Goal: Task Accomplishment & Management: Complete application form

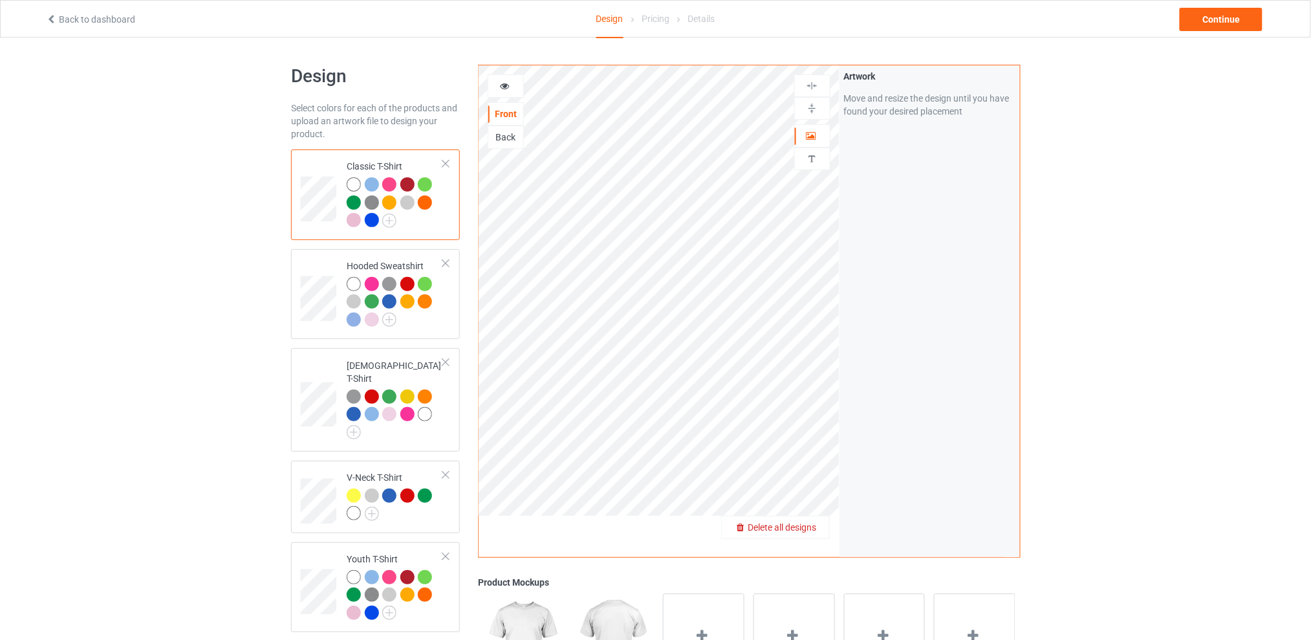
click at [807, 523] on span "Delete all designs" at bounding box center [782, 527] width 69 height 10
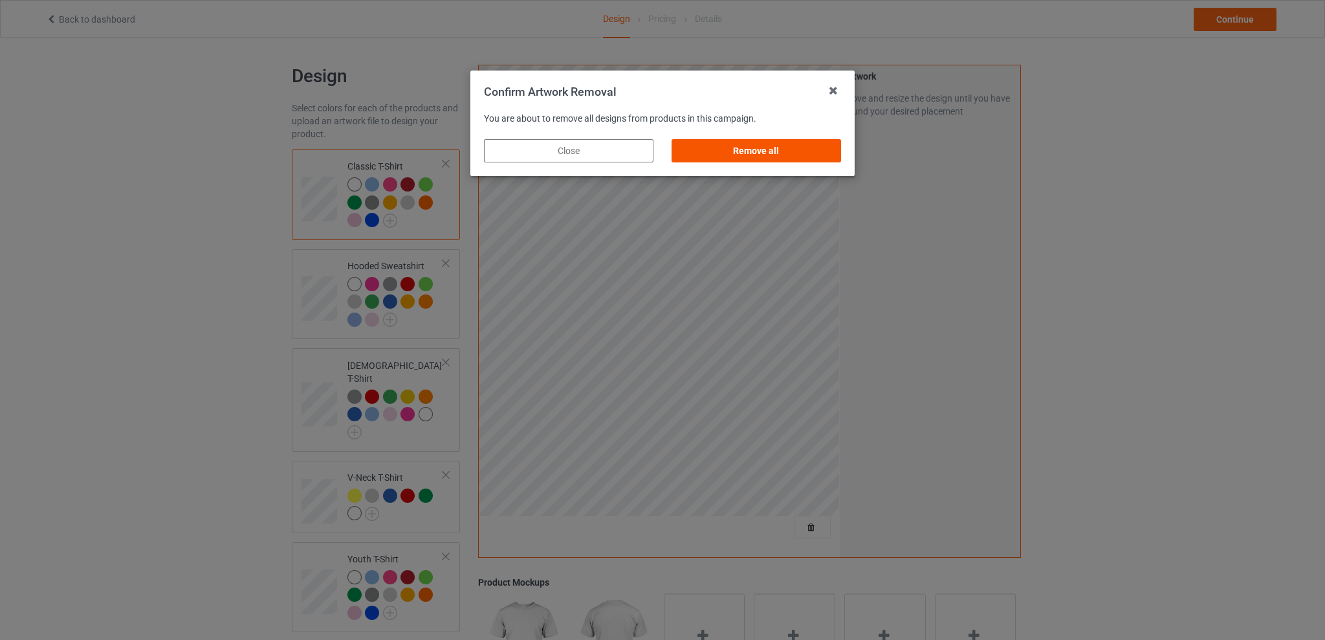
click at [753, 149] on div "Remove all" at bounding box center [756, 150] width 169 height 23
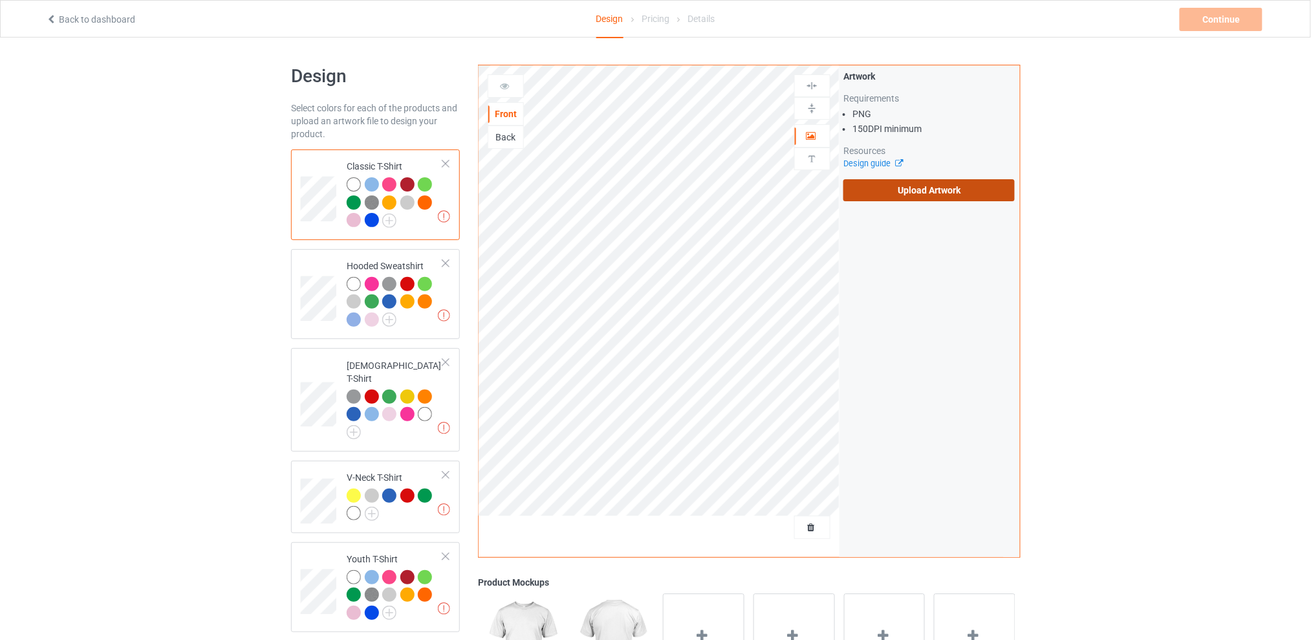
click at [903, 187] on label "Upload Artwork" at bounding box center [929, 190] width 171 height 22
click at [0, 0] on input "Upload Artwork" at bounding box center [0, 0] width 0 height 0
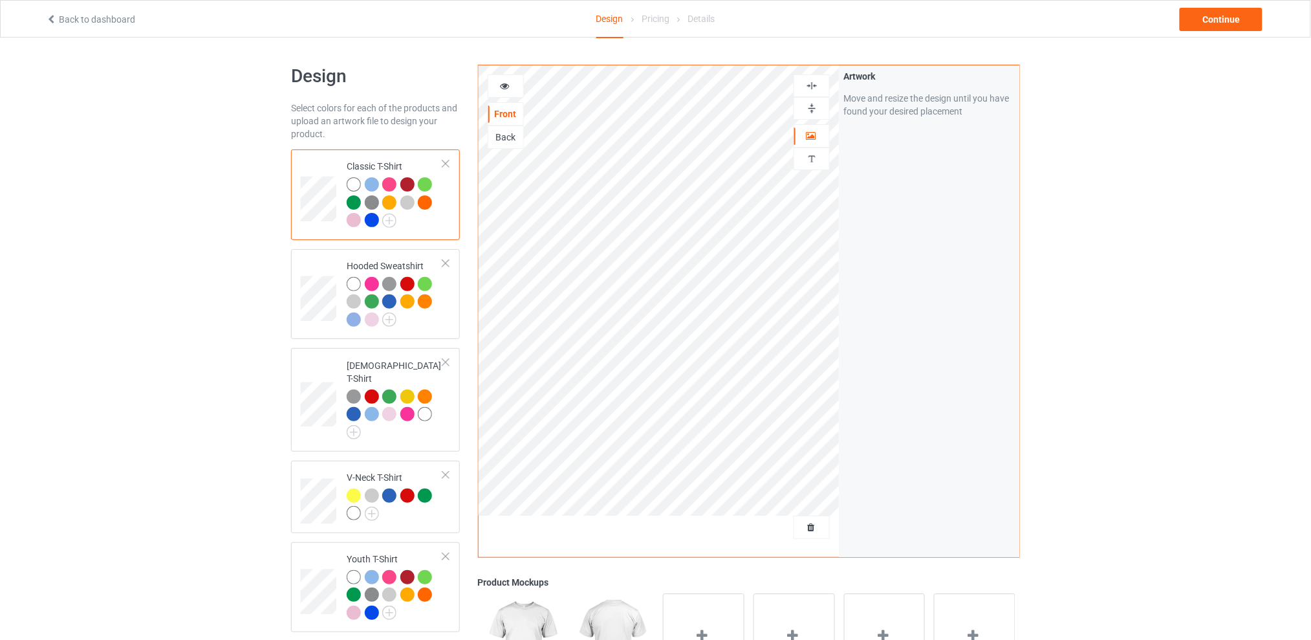
scroll to position [259, 0]
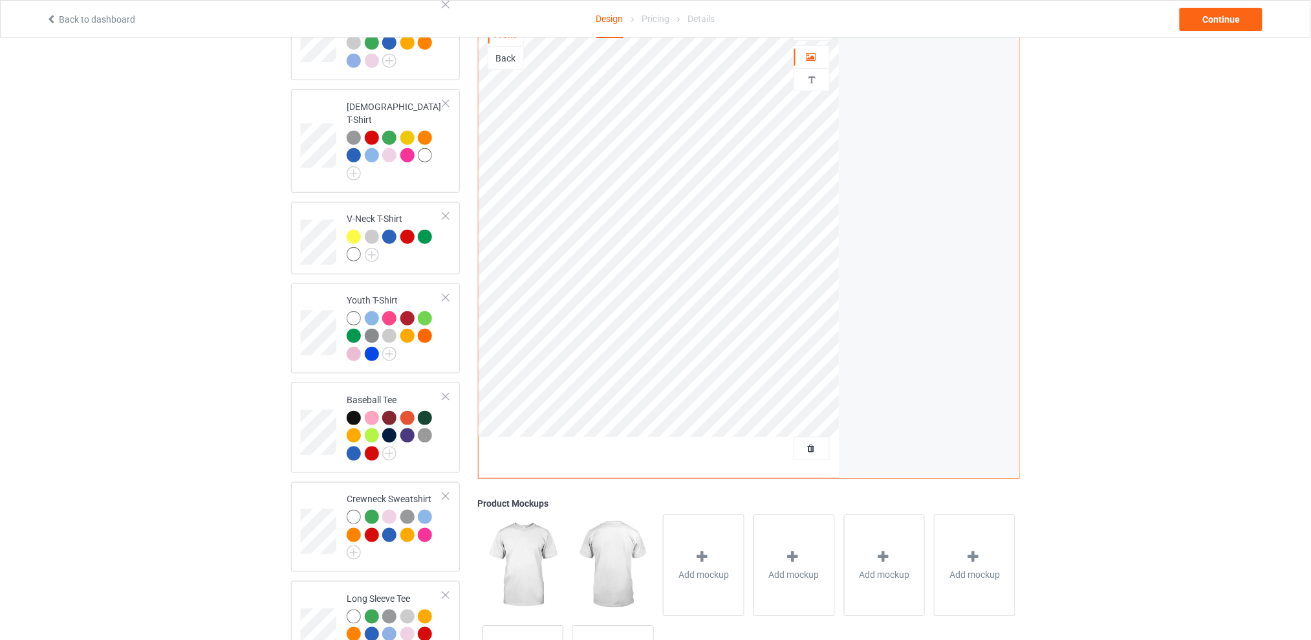
click at [1184, 137] on div "Design Select colors for each of the products and upload an artwork file to des…" at bounding box center [655, 269] width 1311 height 980
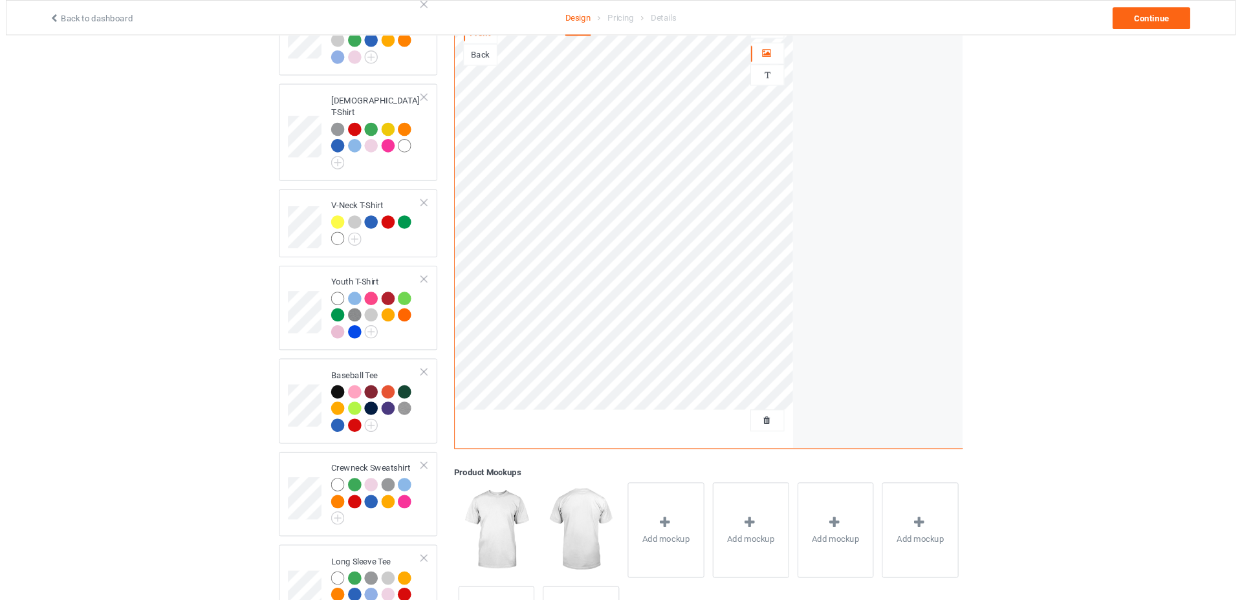
scroll to position [0, 0]
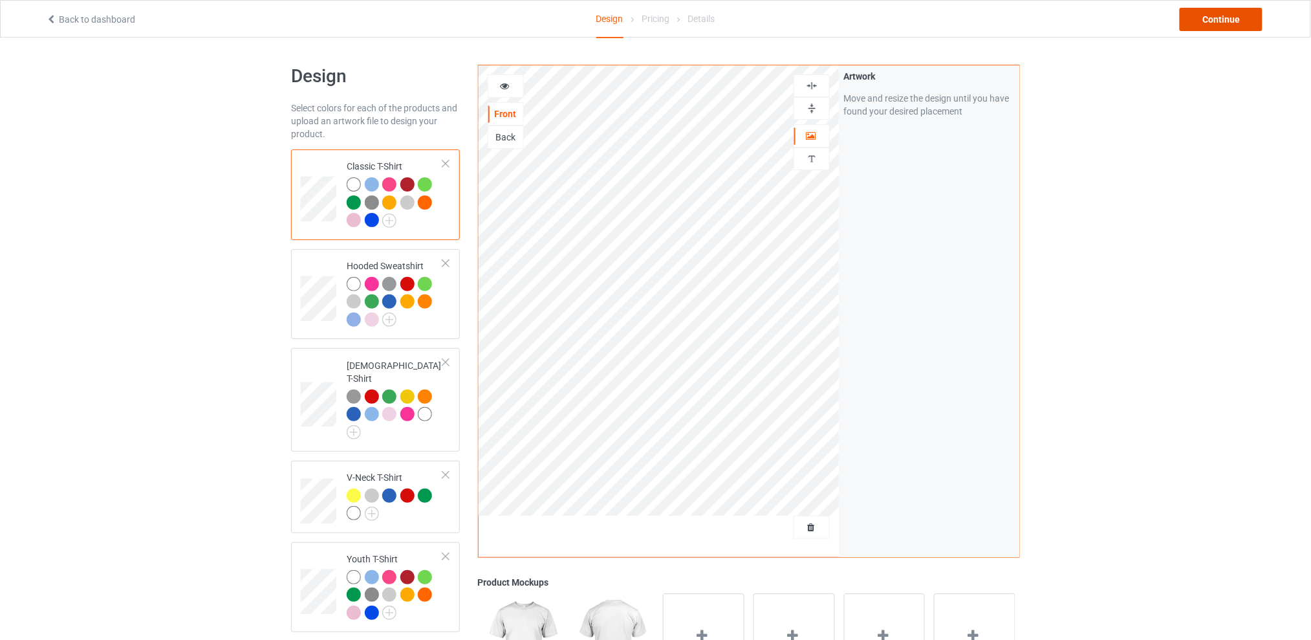
click at [1195, 17] on div "Continue" at bounding box center [1221, 19] width 83 height 23
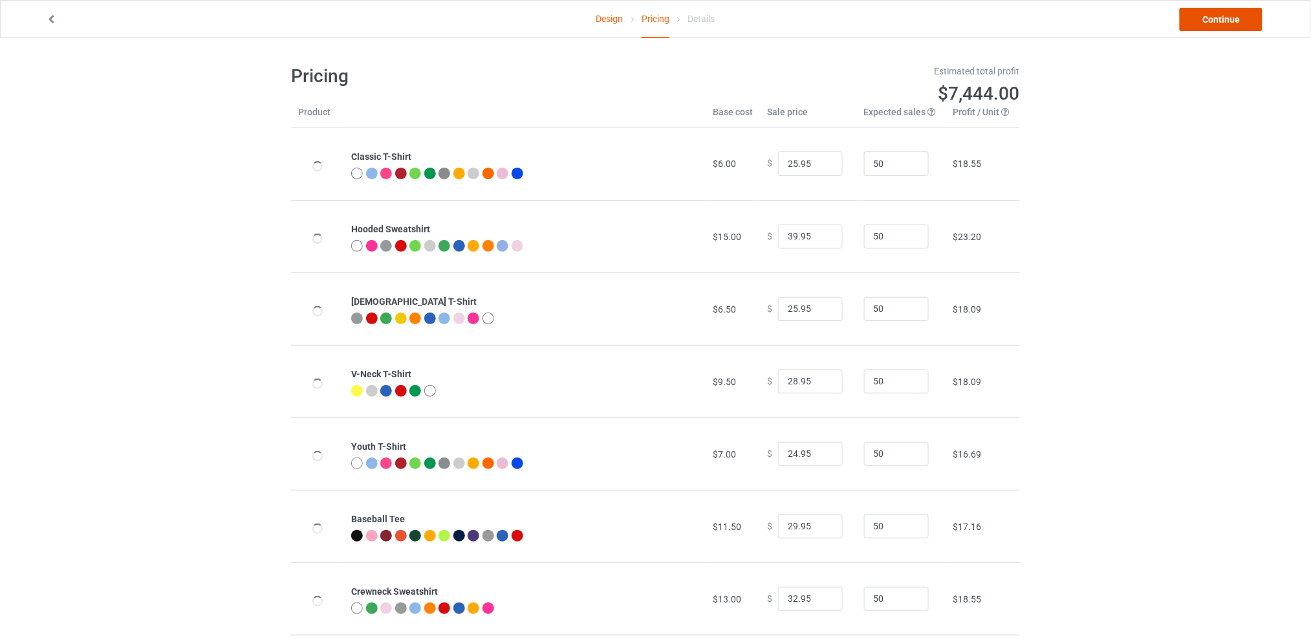
click at [1215, 20] on link "Continue" at bounding box center [1221, 19] width 83 height 23
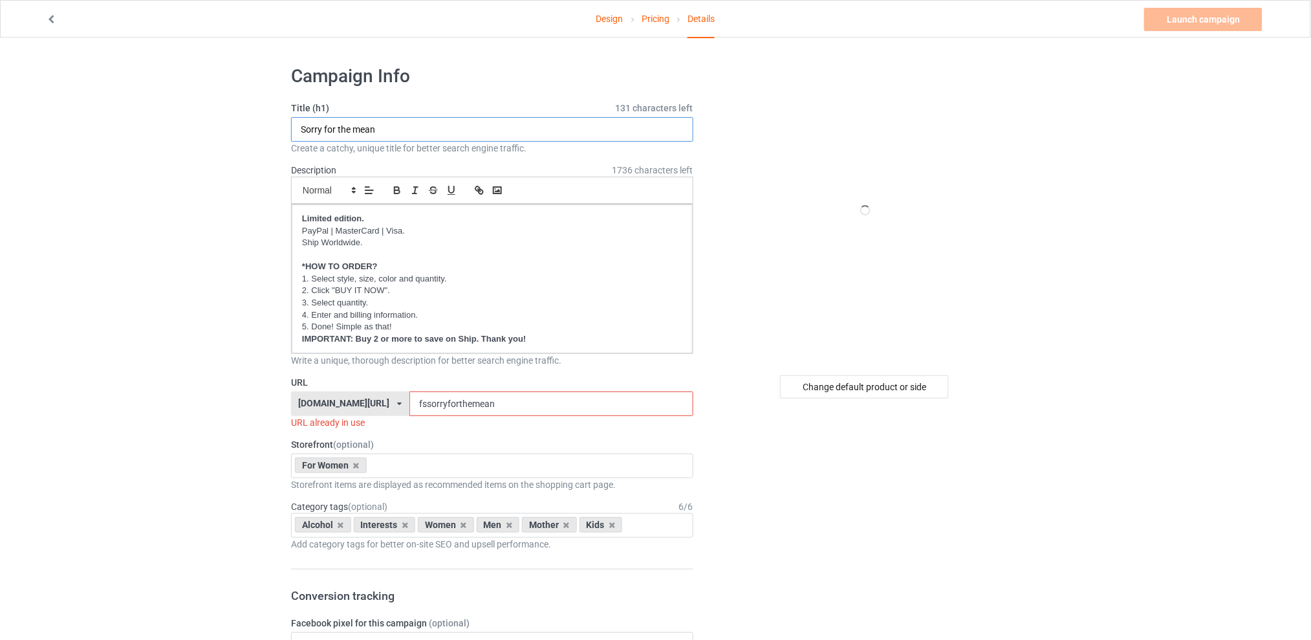
drag, startPoint x: 338, startPoint y: 131, endPoint x: 252, endPoint y: 142, distance: 86.8
type input "Call me old"
drag, startPoint x: 519, startPoint y: 402, endPoint x: 397, endPoint y: 402, distance: 122.3
click at [397, 402] on div "[DOMAIN_NAME][URL] [DOMAIN_NAME][URL] [DOMAIN_NAME][URL] [DOMAIN_NAME][URL] 5d7…" at bounding box center [492, 403] width 402 height 25
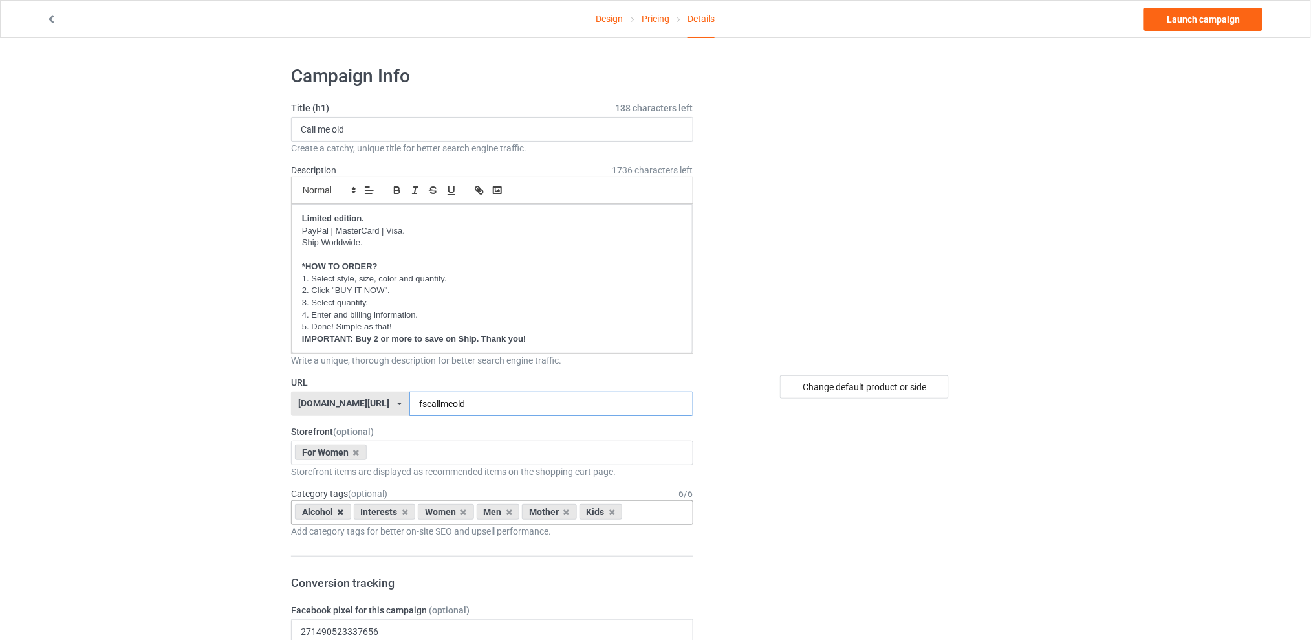
type input "fscallmeold"
click at [342, 513] on icon at bounding box center [341, 512] width 6 height 8
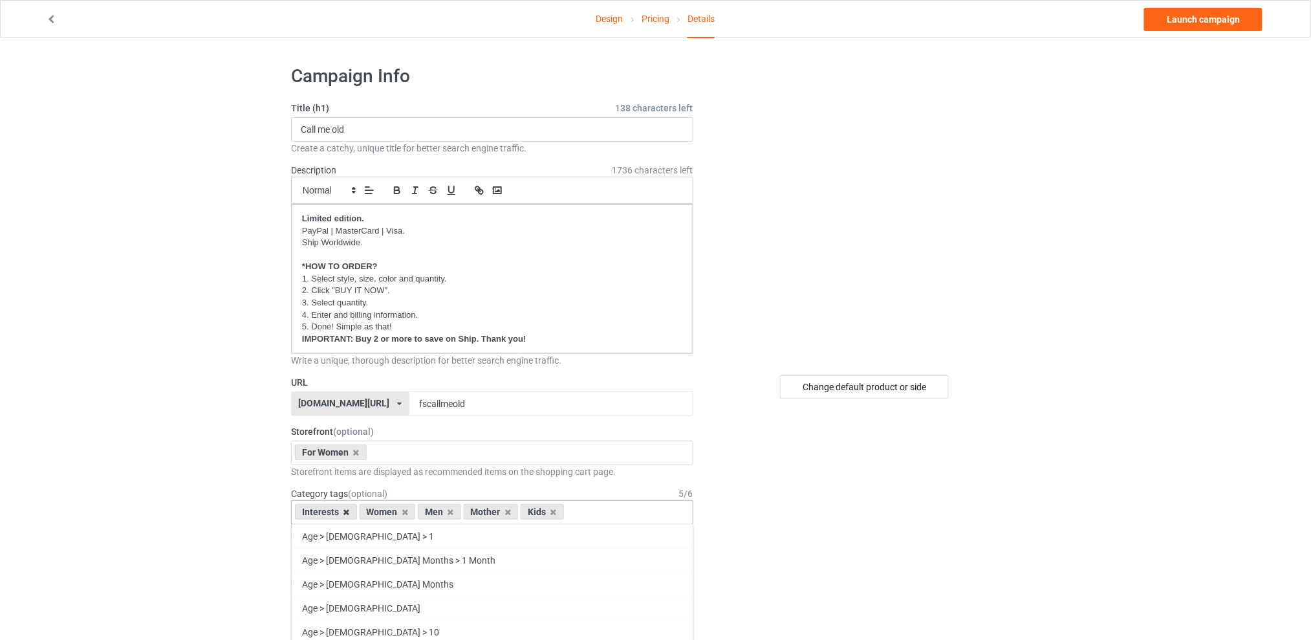
click at [345, 512] on icon at bounding box center [347, 512] width 6 height 8
click at [387, 513] on icon at bounding box center [386, 512] width 6 height 8
click at [397, 510] on icon at bounding box center [398, 512] width 6 height 8
click at [386, 512] on icon at bounding box center [386, 512] width 6 height 8
click at [874, 393] on div "Change default product or side" at bounding box center [864, 386] width 169 height 23
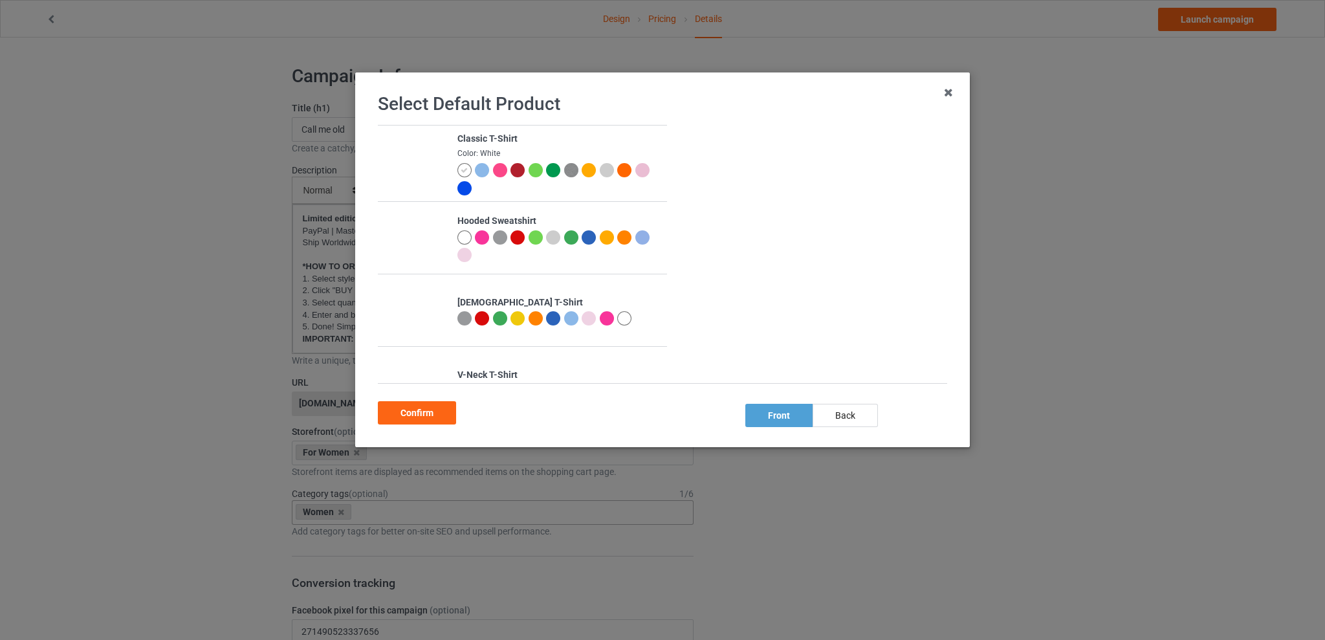
click at [604, 316] on div at bounding box center [607, 318] width 14 height 14
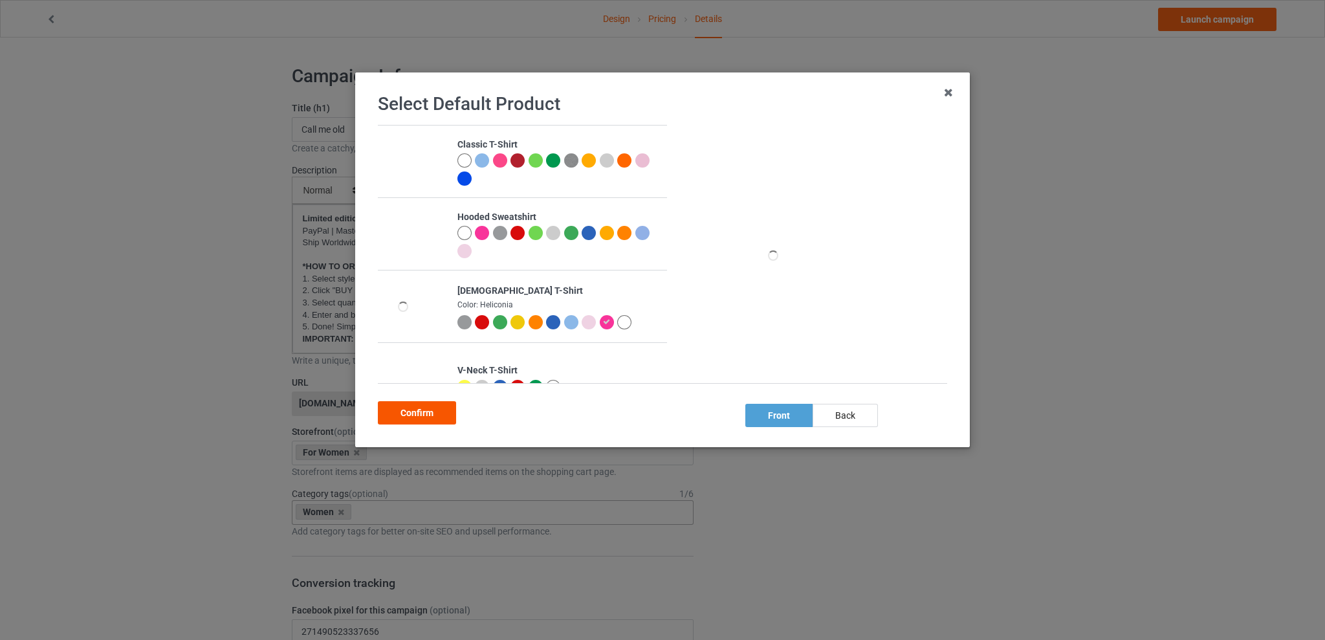
click at [428, 414] on div "Confirm" at bounding box center [417, 412] width 78 height 23
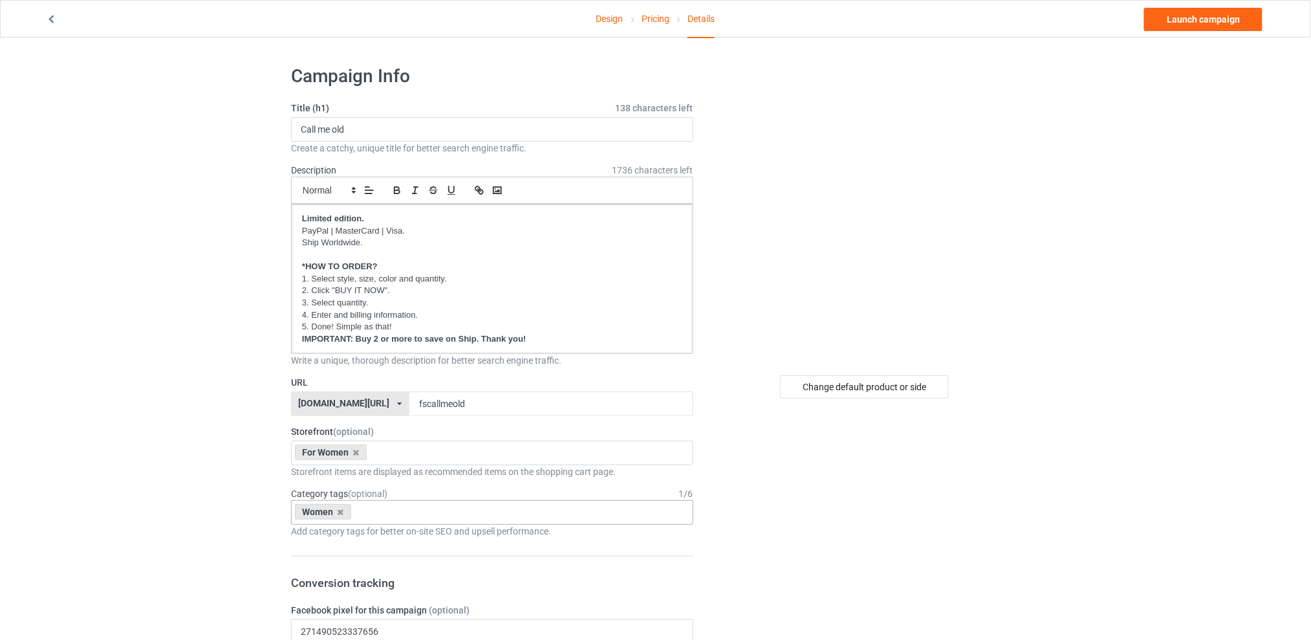
click at [604, 18] on link "Design" at bounding box center [609, 19] width 27 height 36
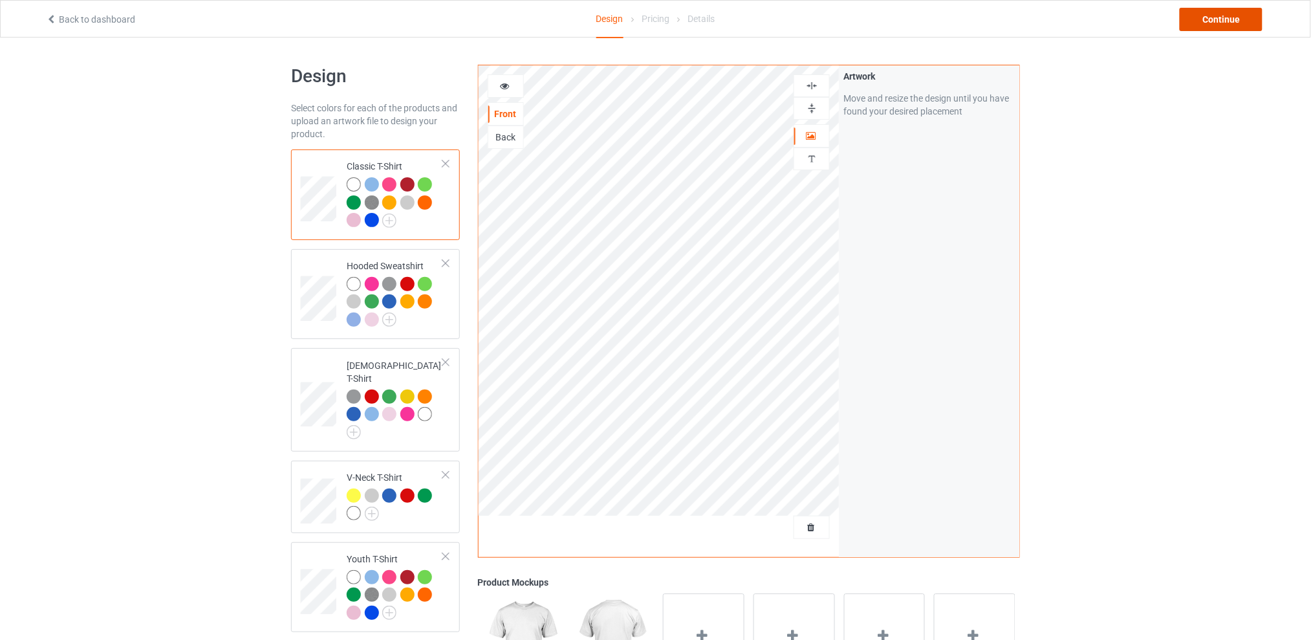
click at [1214, 21] on div "Continue" at bounding box center [1221, 19] width 83 height 23
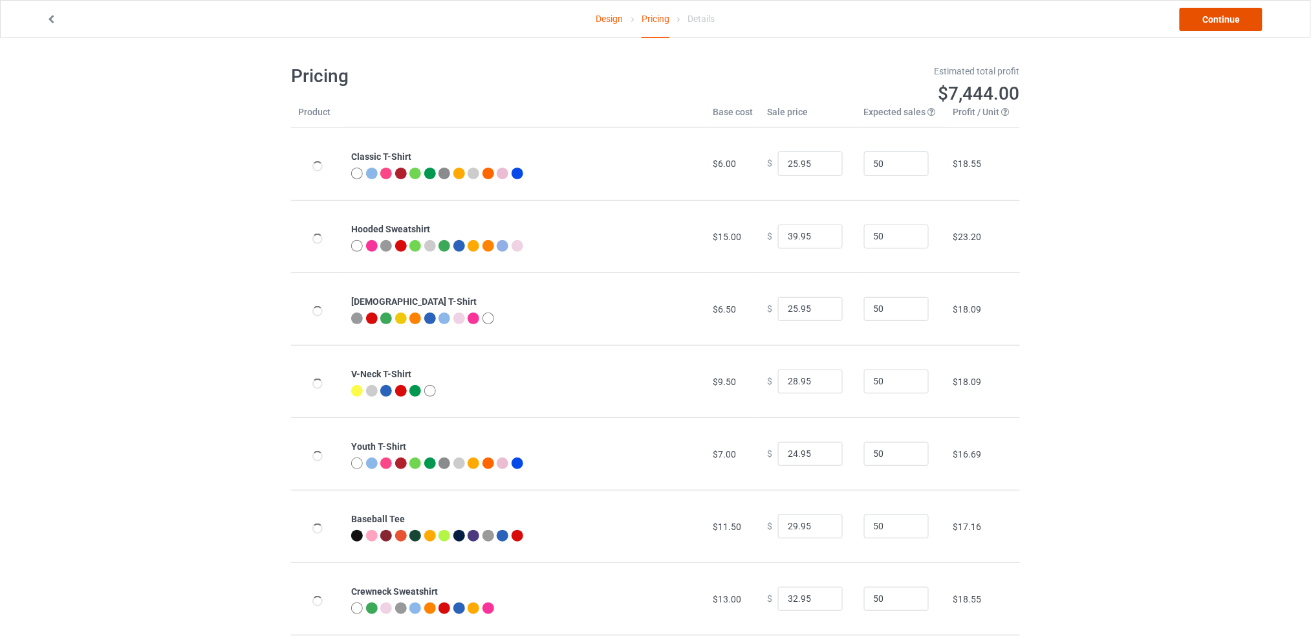
click at [1213, 19] on link "Continue" at bounding box center [1221, 19] width 83 height 23
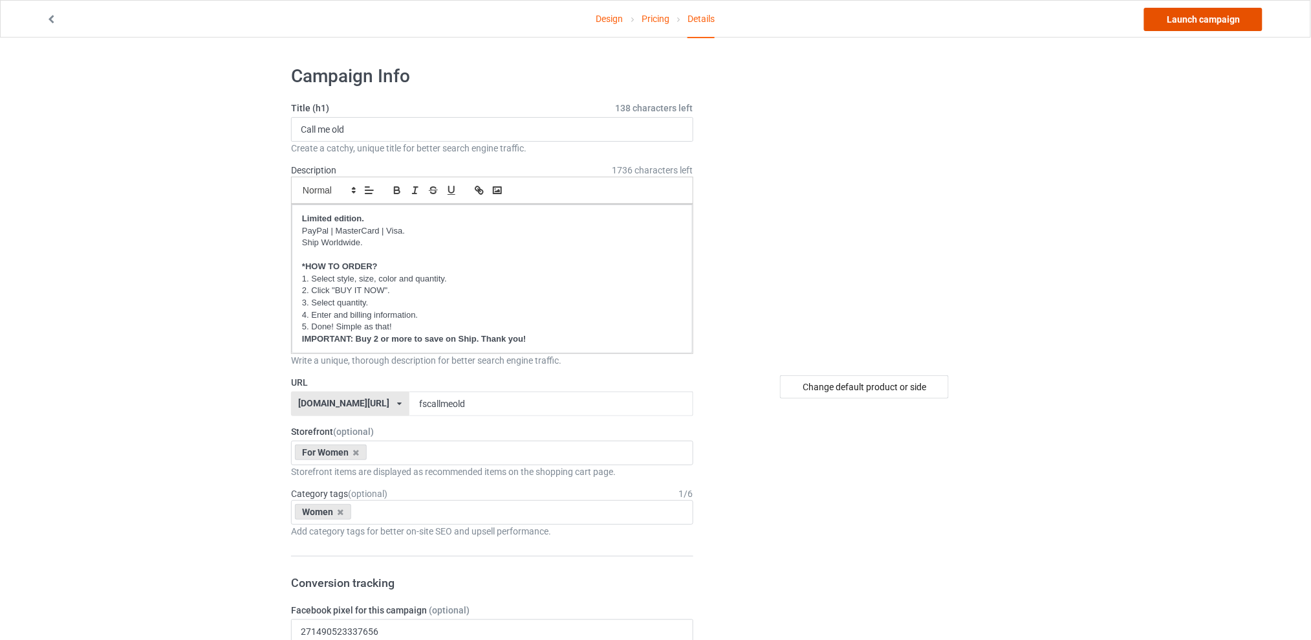
click at [1191, 17] on link "Launch campaign" at bounding box center [1203, 19] width 118 height 23
